Goal: Information Seeking & Learning: Find specific fact

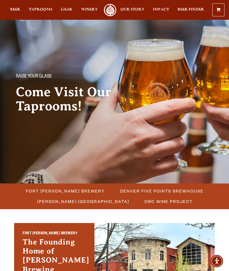
click at [57, 189] on span "Fort [PERSON_NAME] Brewery" at bounding box center [65, 191] width 79 height 8
click at [60, 188] on span "Fort [PERSON_NAME] Brewery" at bounding box center [65, 191] width 79 height 8
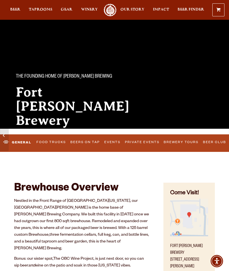
click at [49, 141] on link "Food Trucks" at bounding box center [50, 142] width 33 height 12
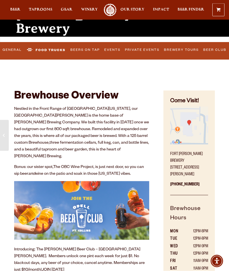
scroll to position [91, 0]
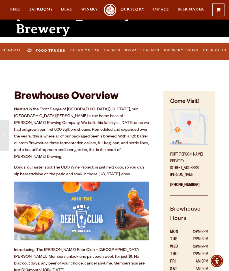
click at [47, 56] on link "Food Trucks" at bounding box center [46, 50] width 43 height 13
click at [51, 51] on link "Food Trucks" at bounding box center [46, 50] width 43 height 13
click at [52, 50] on link "Food Trucks" at bounding box center [46, 50] width 43 height 13
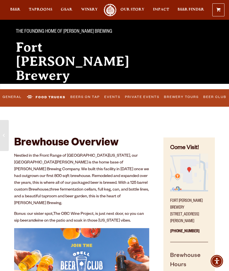
scroll to position [26, 0]
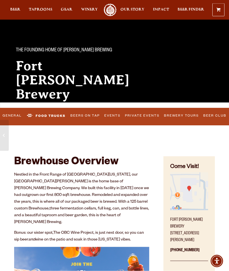
click at [86, 111] on link "Beers on Tap" at bounding box center [85, 116] width 33 height 12
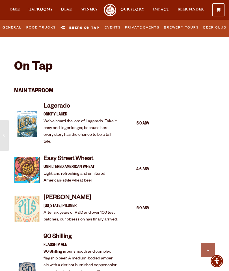
scroll to position [428, 0]
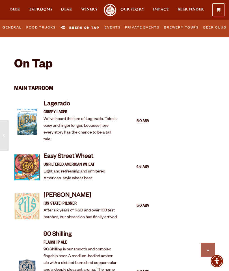
click at [39, 27] on link "Food Trucks" at bounding box center [41, 28] width 33 height 12
click at [51, 27] on link "Food Trucks" at bounding box center [46, 27] width 43 height 13
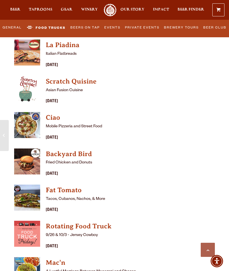
scroll to position [1630, 0]
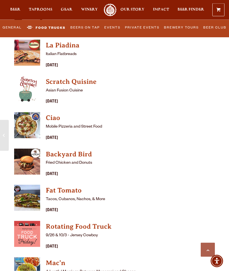
click at [57, 150] on h4 "Backyard Bird" at bounding box center [97, 154] width 103 height 9
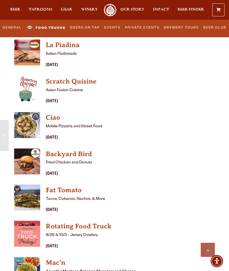
click at [28, 148] on img "View Backyard Bird details (opens in a new window)" at bounding box center [27, 161] width 26 height 26
